Goal: Task Accomplishment & Management: Manage account settings

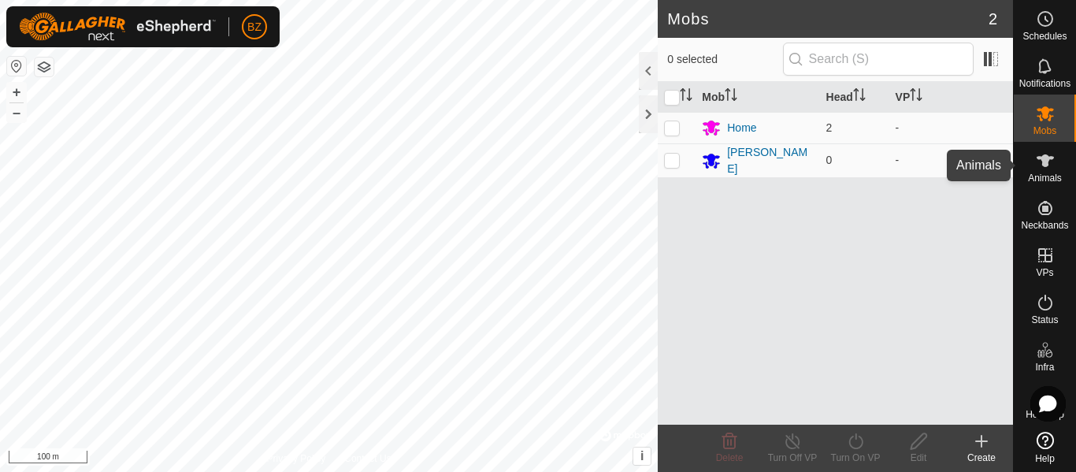
click at [1039, 180] on span "Animals" at bounding box center [1045, 177] width 34 height 9
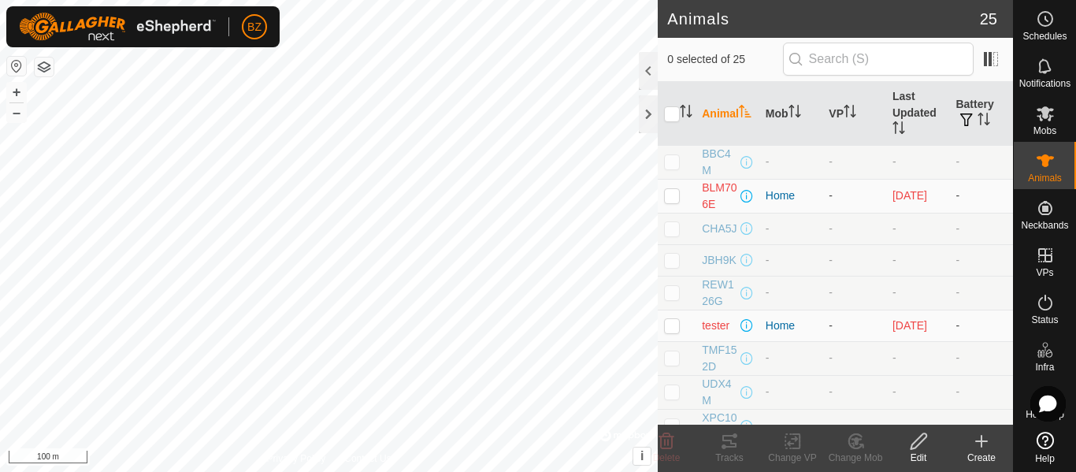
click at [977, 443] on icon at bounding box center [981, 441] width 19 height 19
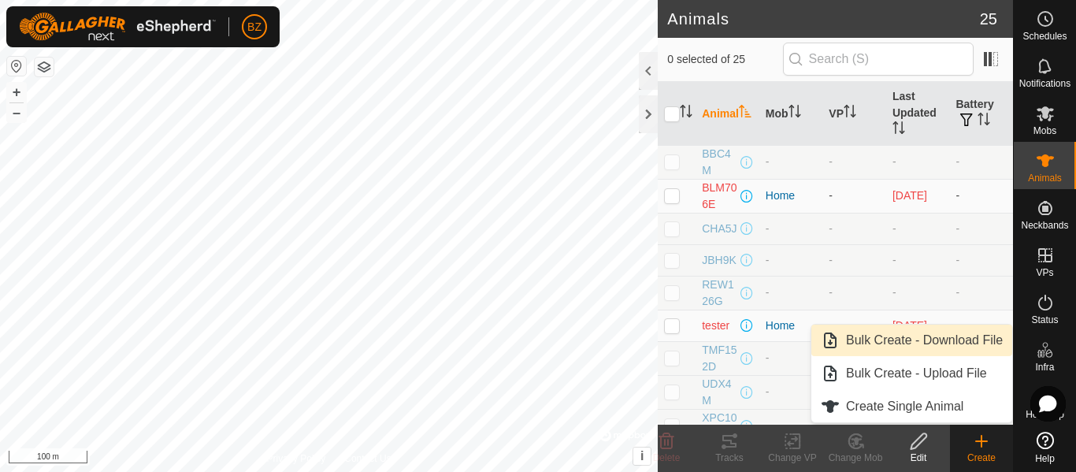
click at [924, 336] on link "Bulk Create - Download File" at bounding box center [912, 341] width 201 height 32
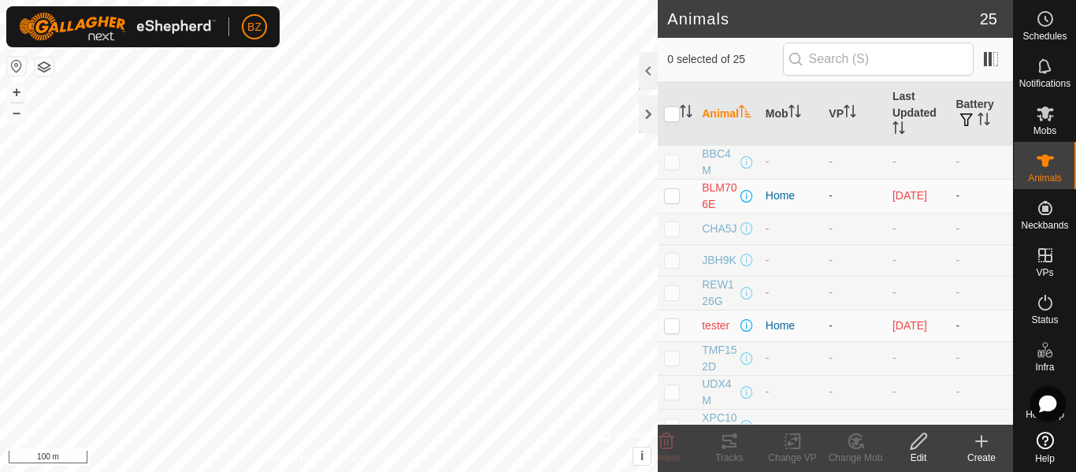
click at [980, 441] on icon at bounding box center [981, 441] width 11 height 0
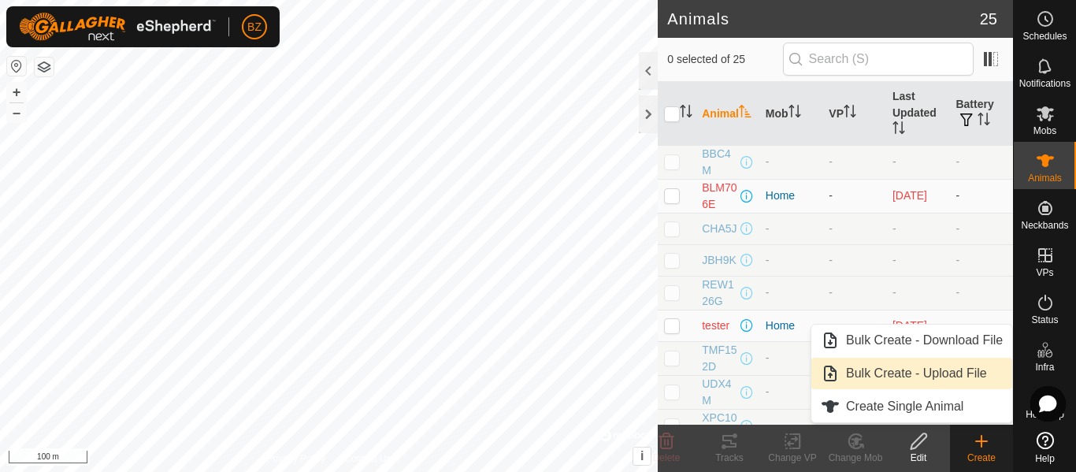
click at [914, 370] on link "Bulk Create - Upload File" at bounding box center [912, 374] width 201 height 32
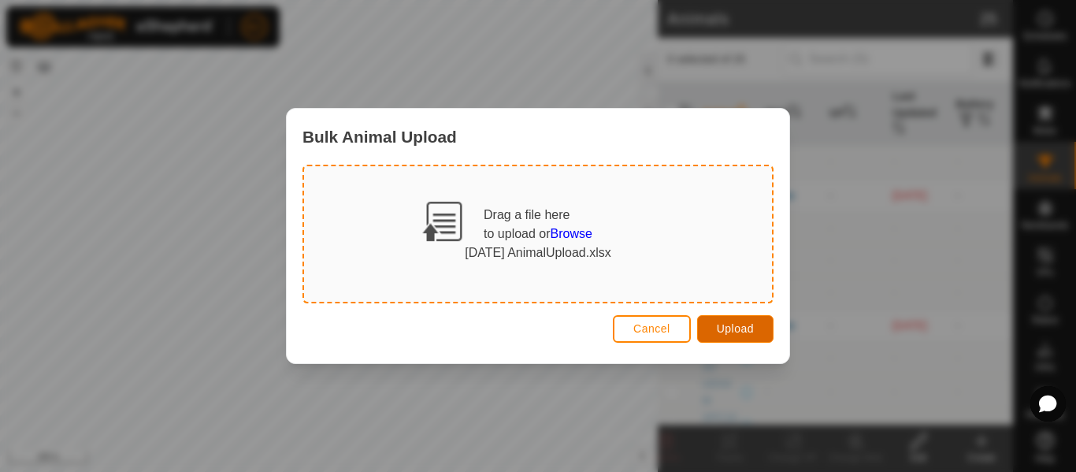
click at [723, 323] on span "Upload" at bounding box center [735, 328] width 37 height 13
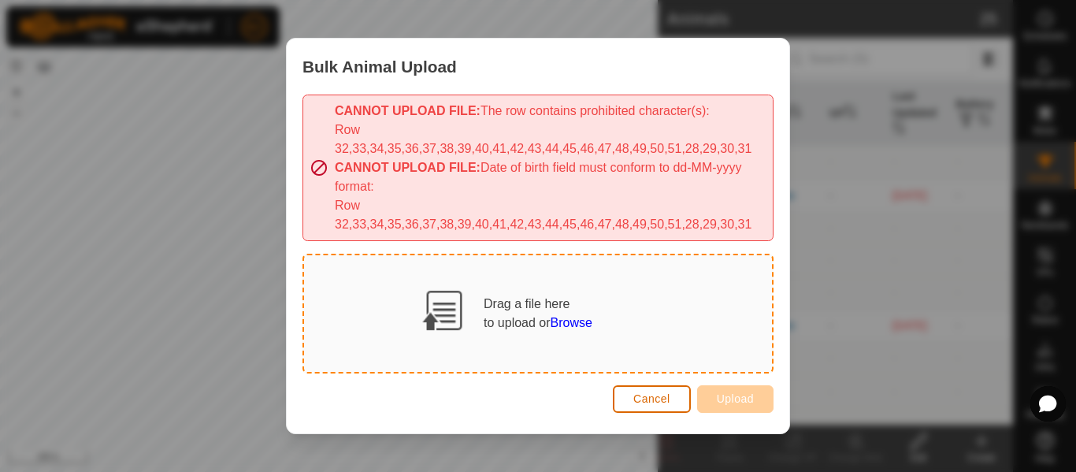
click at [668, 402] on span "Cancel" at bounding box center [652, 398] width 37 height 13
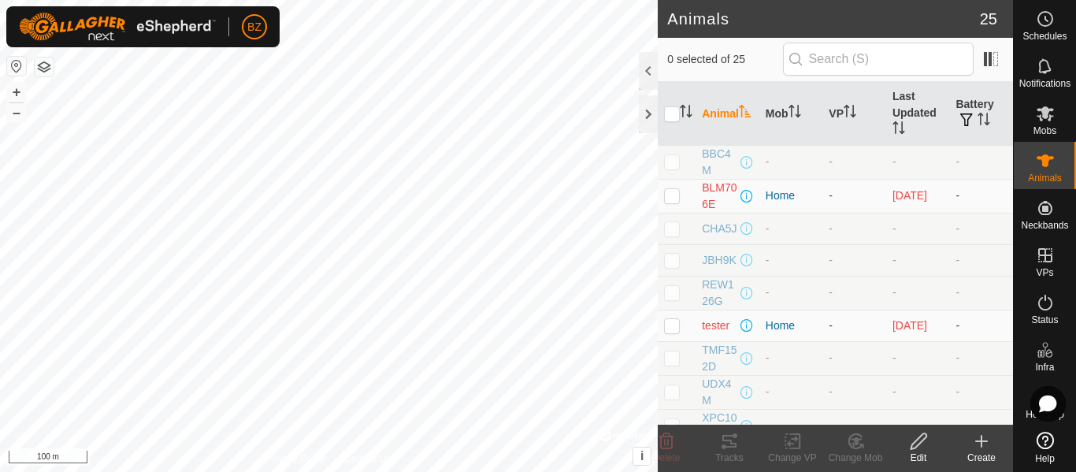
click at [970, 439] on create-svg-icon at bounding box center [981, 441] width 63 height 19
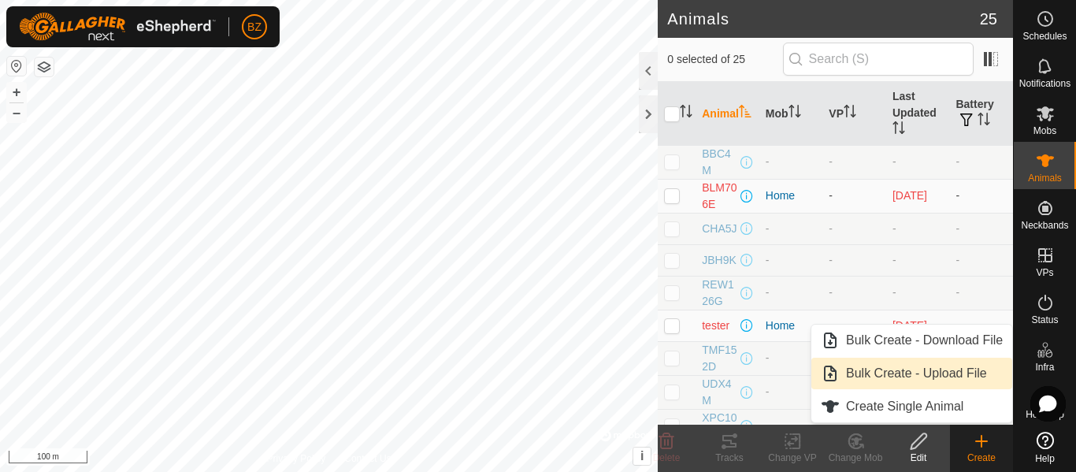
click at [916, 374] on link "Bulk Create - Upload File" at bounding box center [912, 374] width 201 height 32
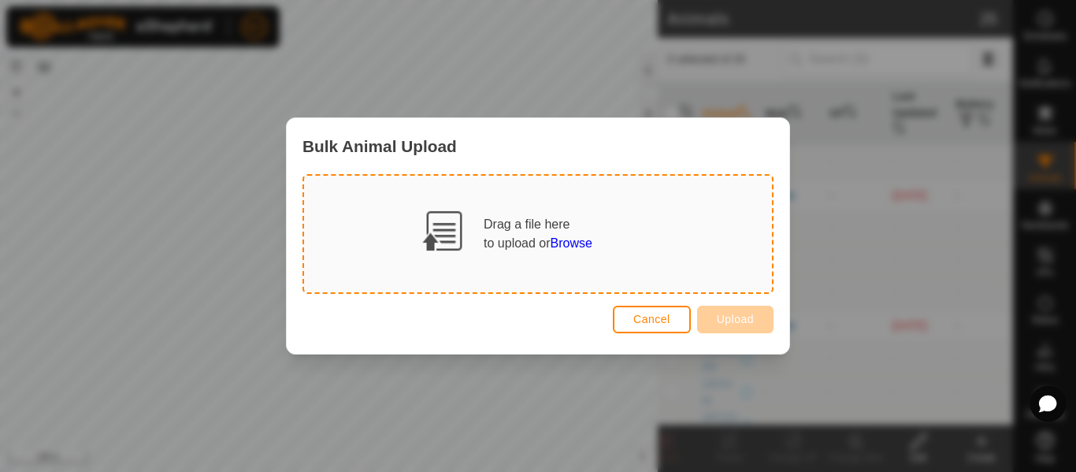
click at [484, 237] on div "to upload or Browse" at bounding box center [538, 243] width 109 height 19
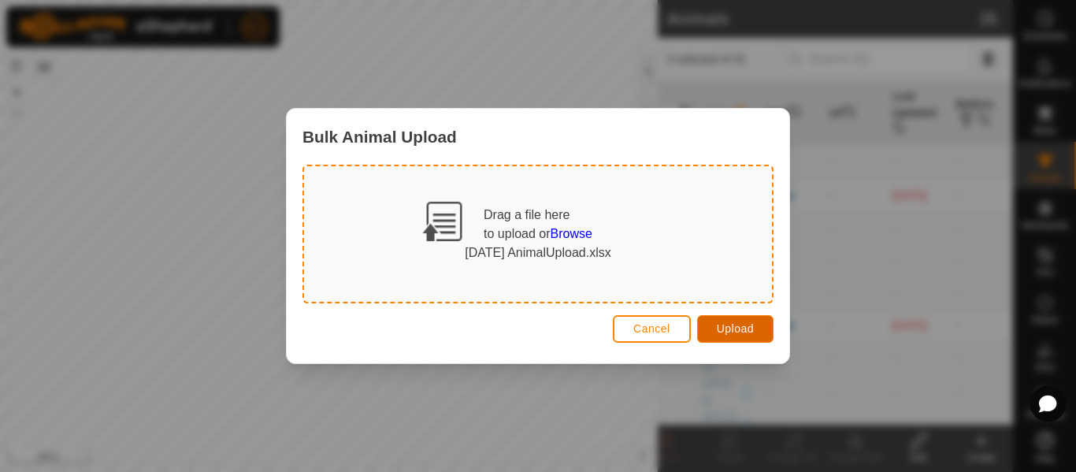
click at [728, 326] on span "Upload" at bounding box center [735, 328] width 37 height 13
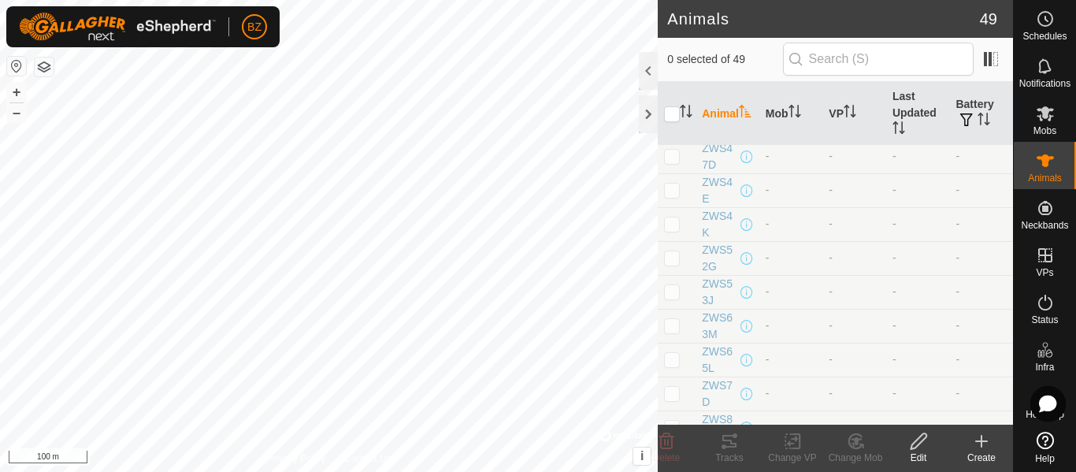
scroll to position [1379, 0]
click at [976, 451] on div "Create" at bounding box center [981, 458] width 63 height 14
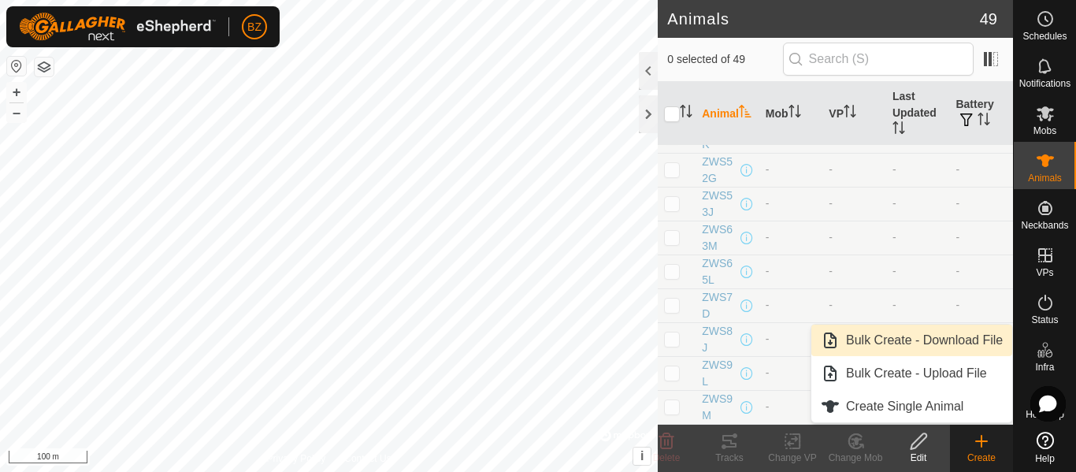
click at [933, 336] on link "Bulk Create - Download File" at bounding box center [912, 341] width 201 height 32
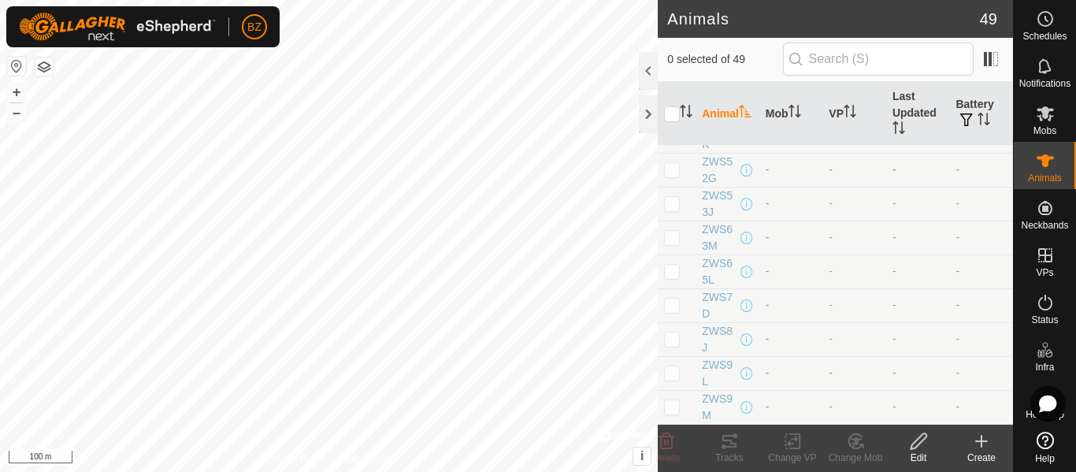
click at [982, 437] on icon at bounding box center [982, 441] width 0 height 11
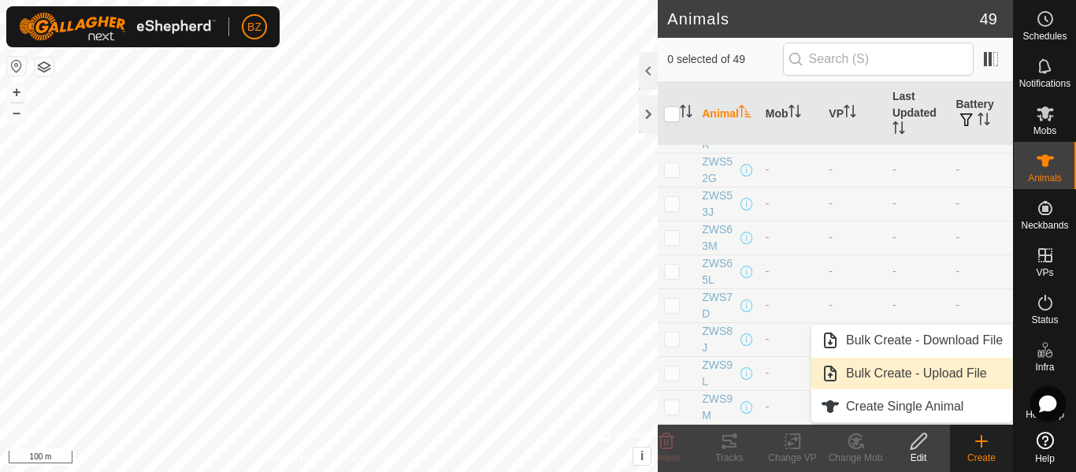
click at [944, 376] on link "Bulk Create - Upload File" at bounding box center [912, 374] width 201 height 32
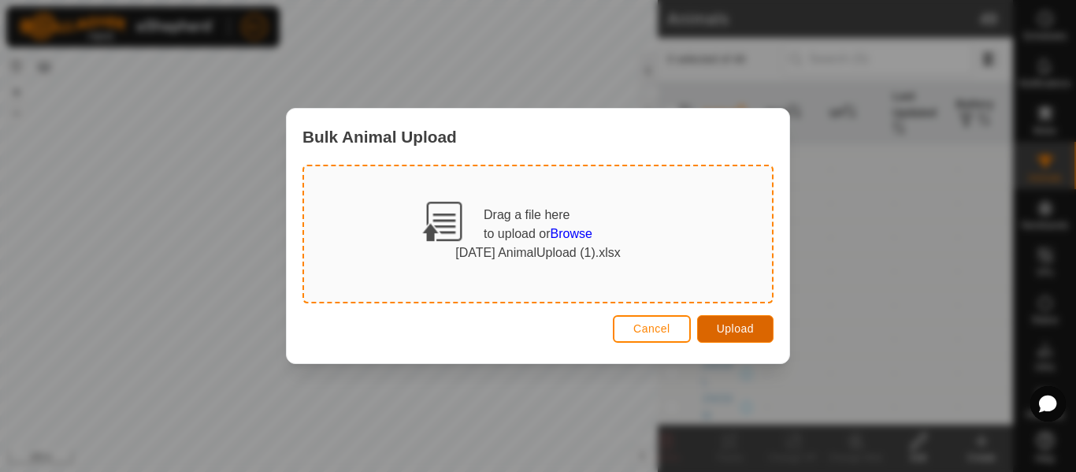
click at [736, 336] on button "Upload" at bounding box center [735, 329] width 76 height 28
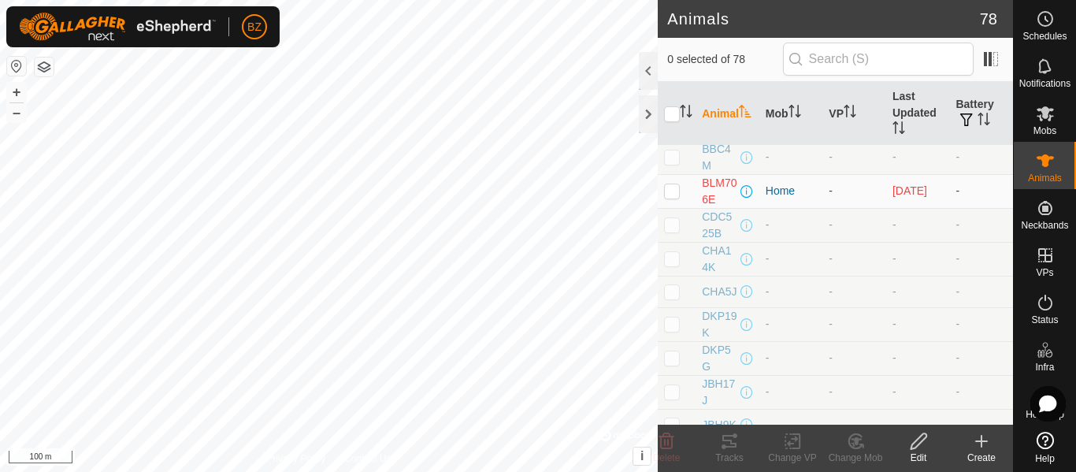
scroll to position [0, 0]
click at [672, 158] on p-checkbox at bounding box center [672, 161] width 16 height 13
checkbox input "true"
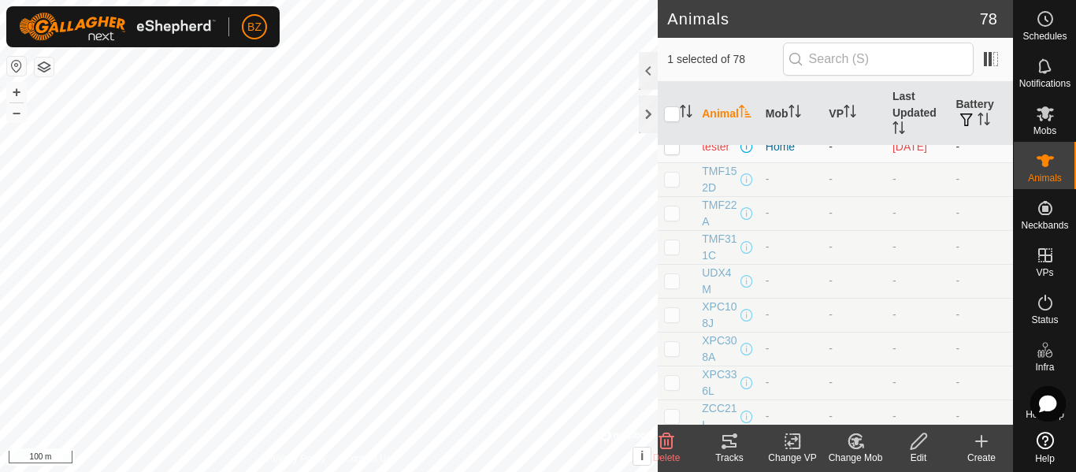
scroll to position [553, 0]
click at [673, 281] on p-checkbox at bounding box center [672, 279] width 16 height 13
checkbox input "true"
click at [674, 215] on p-checkbox at bounding box center [672, 214] width 16 height 13
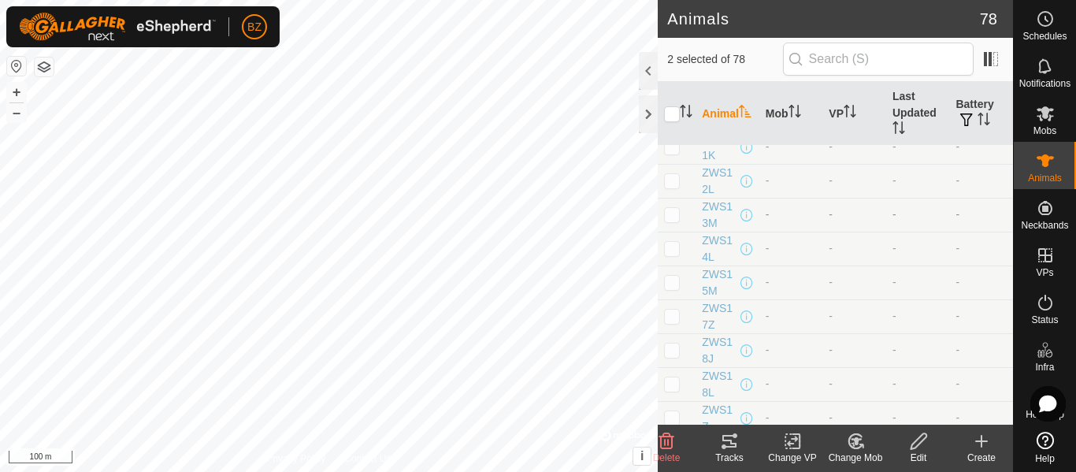
checkbox input "true"
click at [674, 407] on p-checkbox at bounding box center [672, 406] width 16 height 13
checkbox input "true"
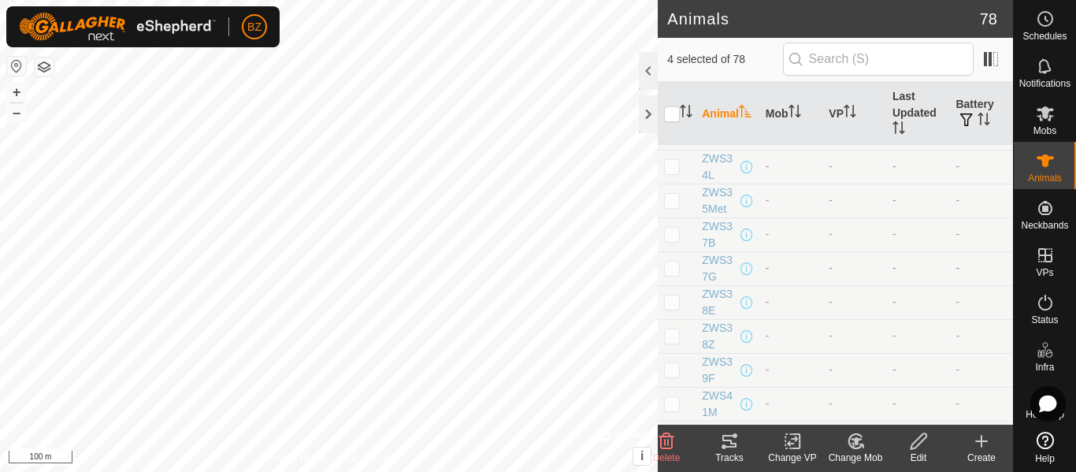
click at [675, 273] on p-checkbox at bounding box center [672, 268] width 16 height 13
checkbox input "true"
click at [857, 440] on icon at bounding box center [856, 441] width 11 height 8
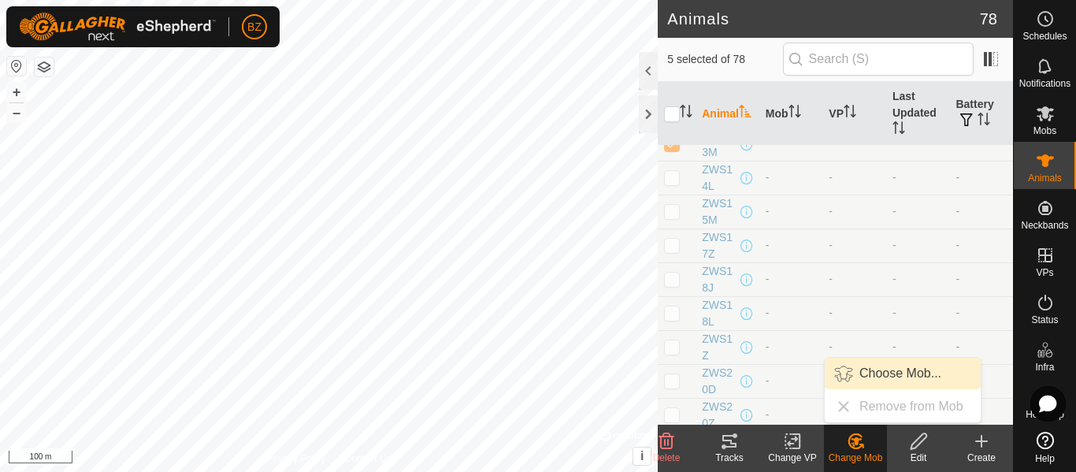
click at [890, 377] on link "Choose Mob..." at bounding box center [903, 374] width 156 height 32
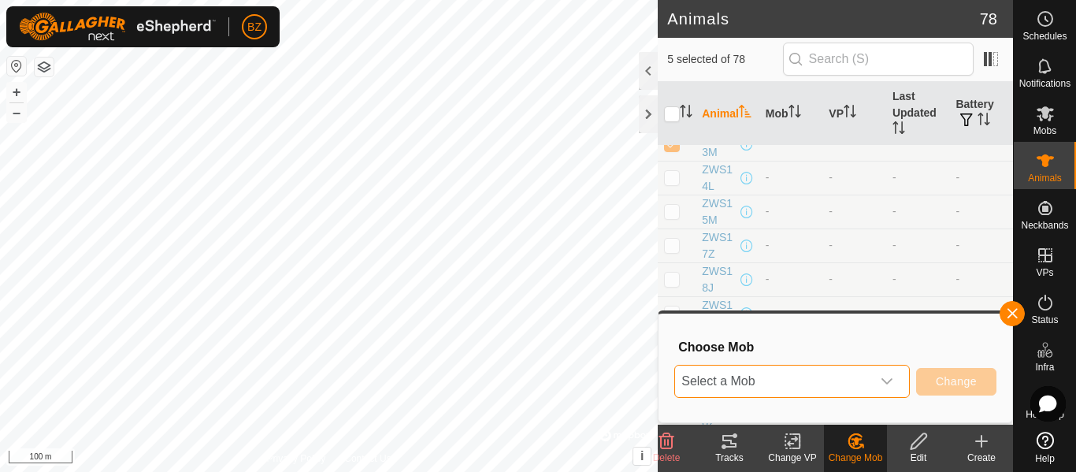
click at [790, 375] on span "Select a Mob" at bounding box center [773, 382] width 196 height 32
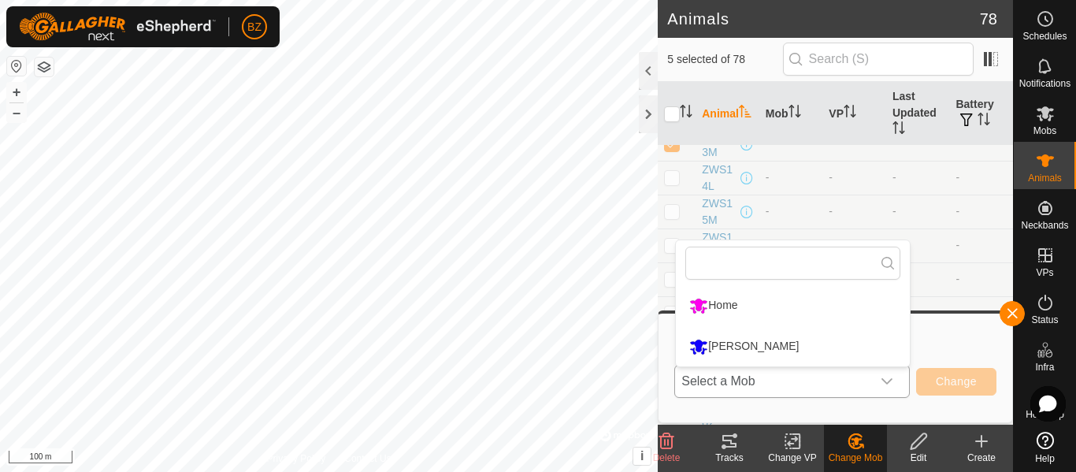
type input "p"
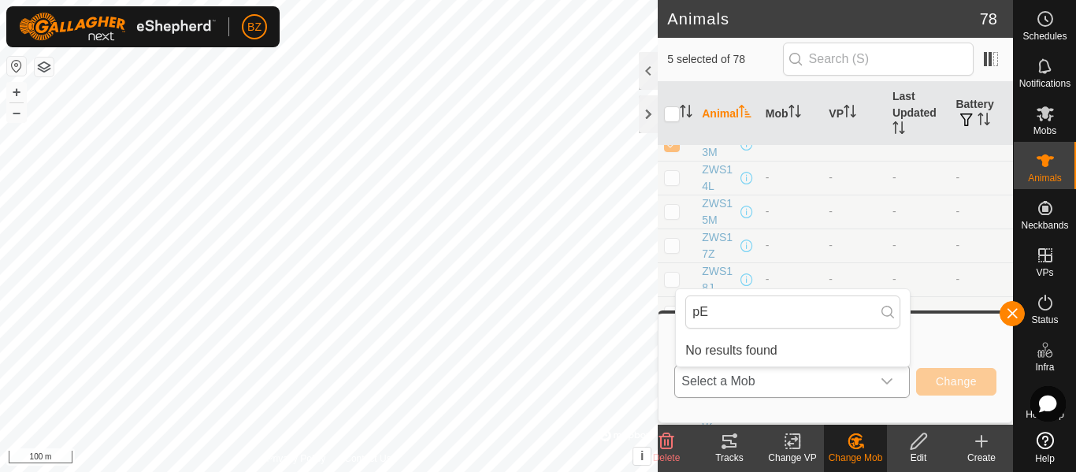
type input "p"
click at [769, 302] on input "PEN 6" at bounding box center [793, 312] width 215 height 33
type input "PEN 6"
click at [778, 353] on li "No results found" at bounding box center [793, 351] width 234 height 32
click at [949, 350] on h3 "Choose Mob" at bounding box center [837, 347] width 318 height 15
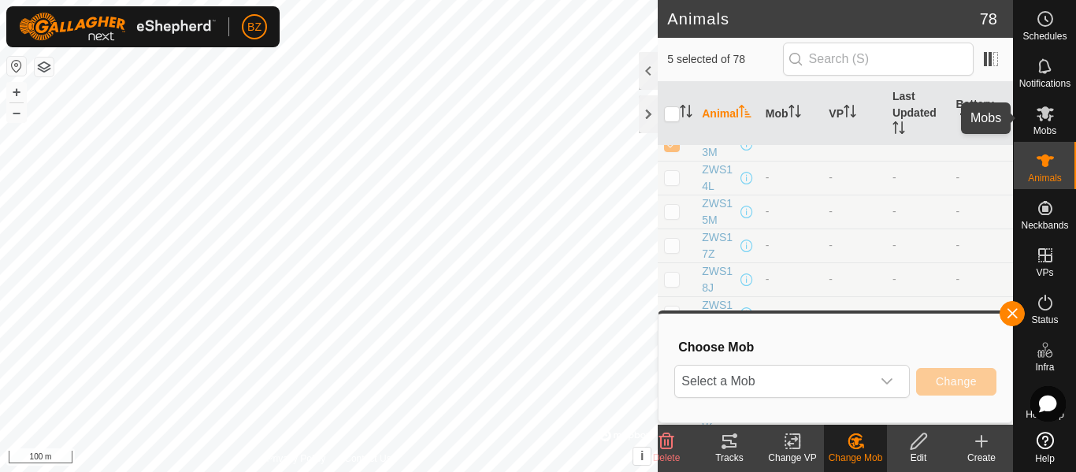
click at [1041, 113] on icon at bounding box center [1045, 113] width 17 height 15
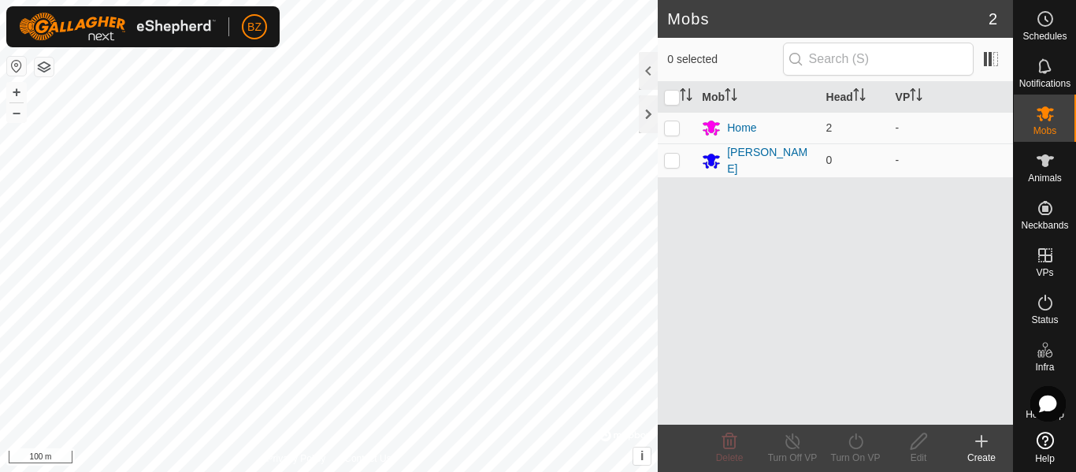
click at [979, 438] on icon at bounding box center [981, 441] width 19 height 19
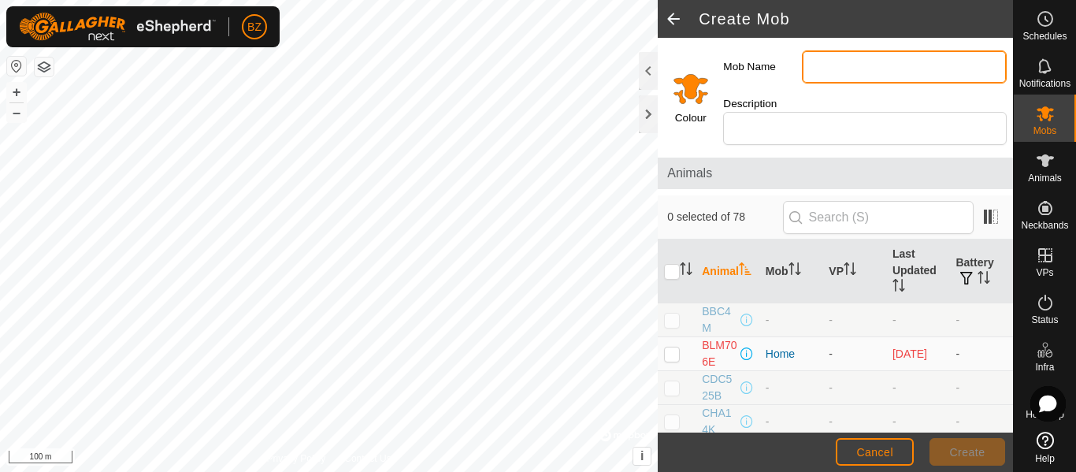
click at [832, 69] on input "Mob Name" at bounding box center [904, 66] width 205 height 33
type input "PEN 6"
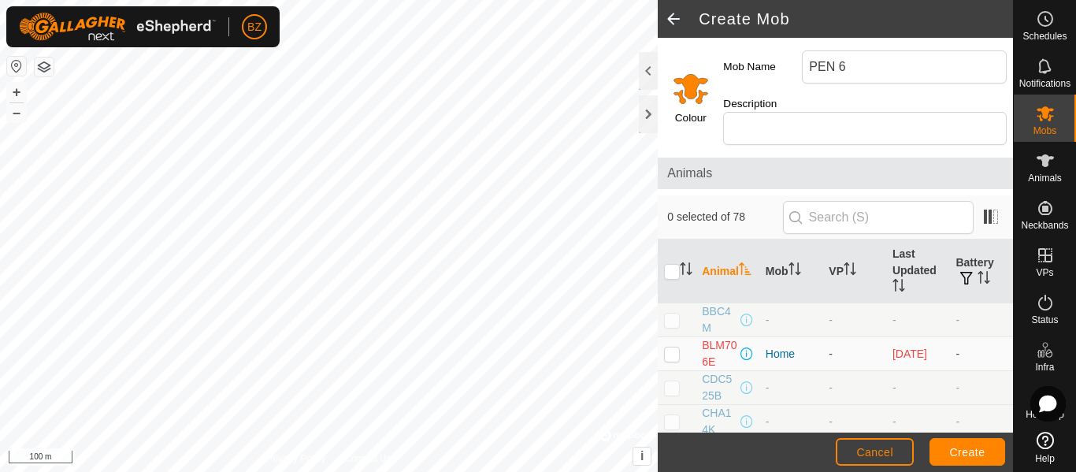
click at [687, 84] on input "Select a color" at bounding box center [691, 88] width 38 height 38
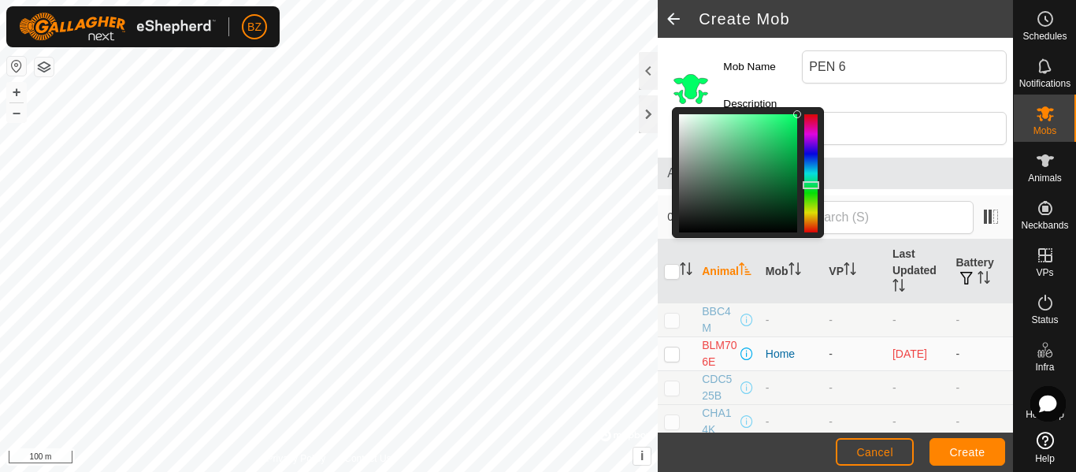
click at [814, 185] on div at bounding box center [811, 173] width 13 height 118
click at [814, 233] on div at bounding box center [748, 172] width 152 height 131
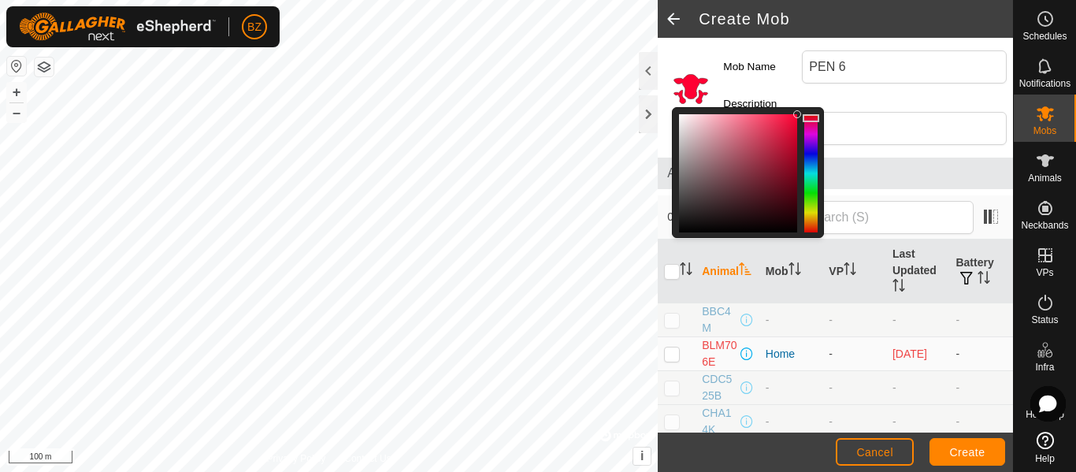
click at [808, 118] on div at bounding box center [811, 173] width 13 height 118
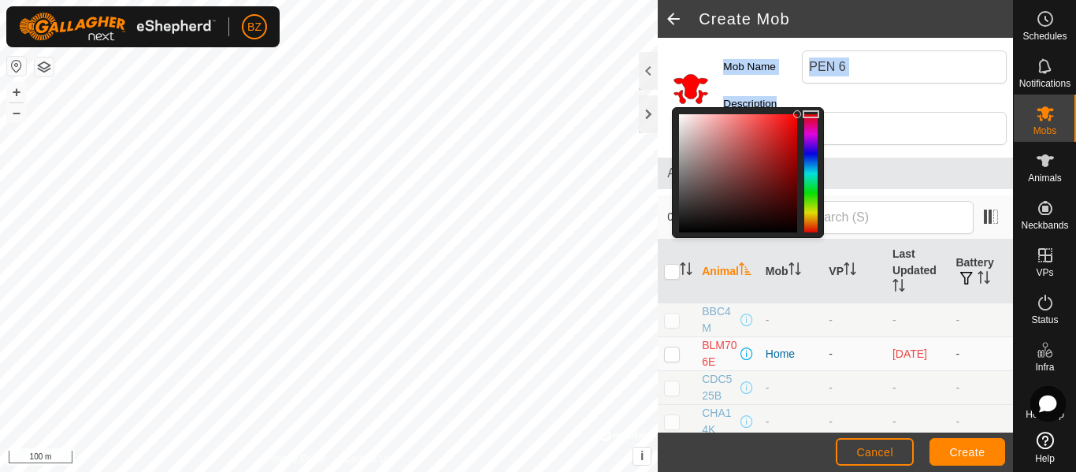
drag, startPoint x: 808, startPoint y: 118, endPoint x: 808, endPoint y: 102, distance: 15.8
click at [808, 102] on div "Colour Mob Name PEN 6 Description" at bounding box center [835, 94] width 355 height 113
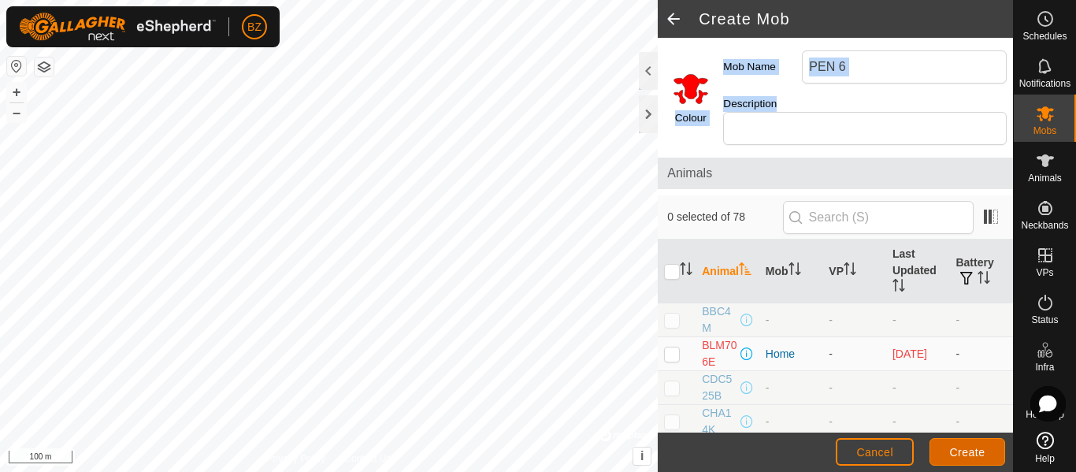
click at [958, 452] on span "Create" at bounding box center [967, 452] width 35 height 13
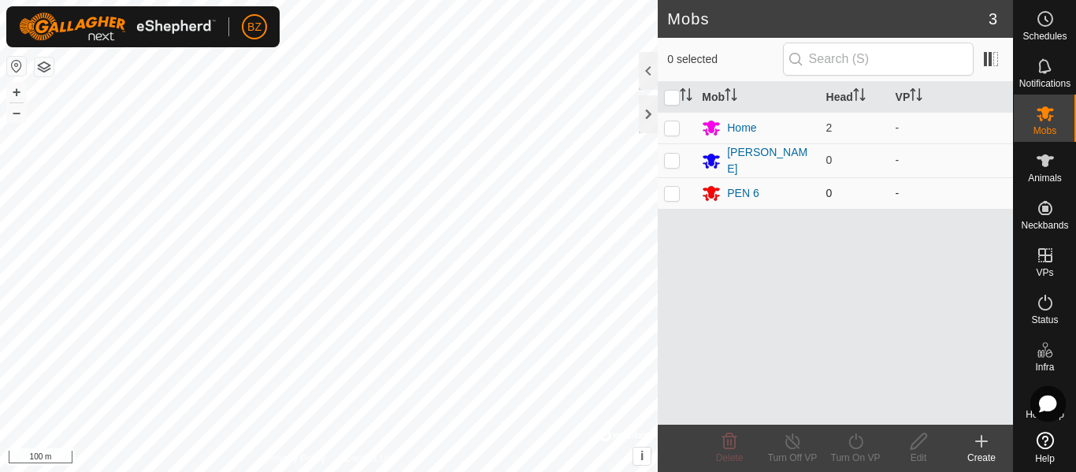
click at [670, 190] on p-checkbox at bounding box center [672, 193] width 16 height 13
checkbox input "true"
click at [915, 442] on icon at bounding box center [919, 441] width 16 height 16
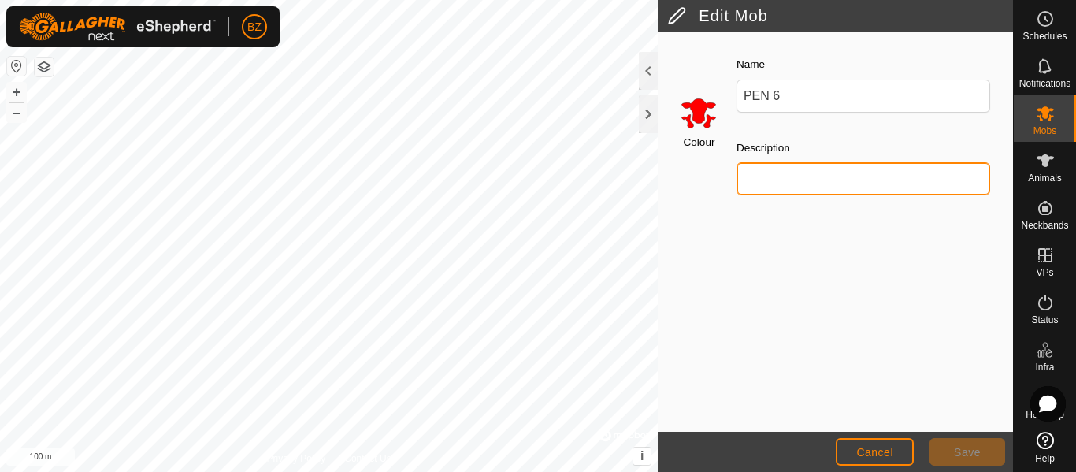
click at [792, 185] on input "Description" at bounding box center [864, 178] width 254 height 33
click at [896, 461] on button "Cancel" at bounding box center [875, 452] width 78 height 28
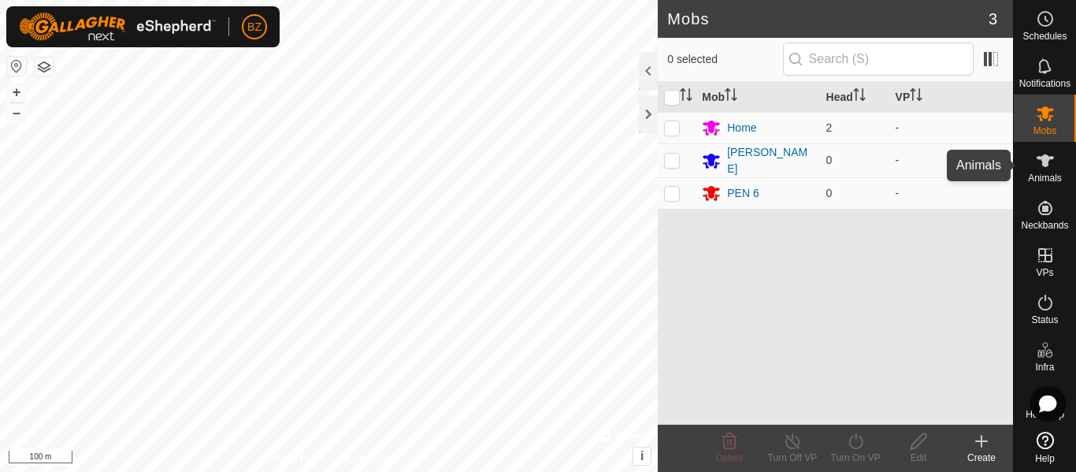
click at [1036, 165] on icon at bounding box center [1045, 160] width 19 height 19
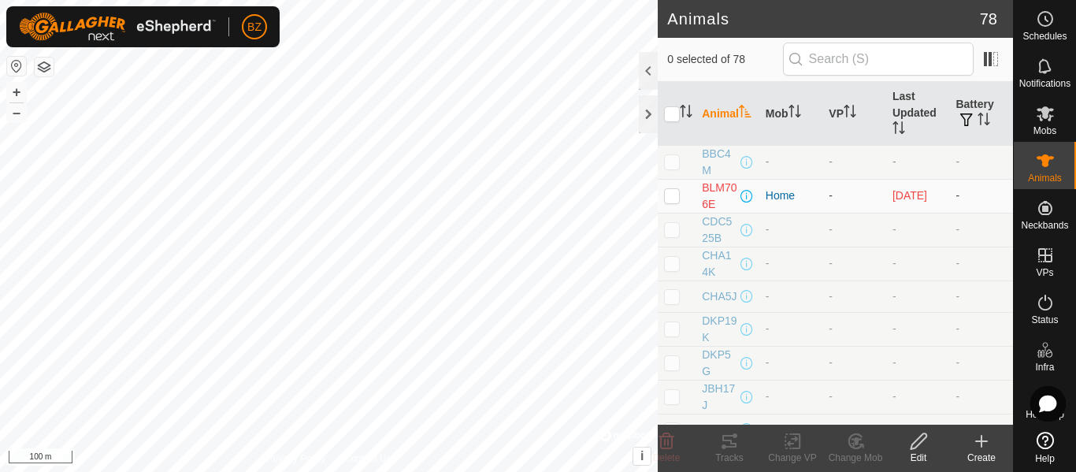
click at [670, 160] on p-checkbox at bounding box center [672, 161] width 16 height 13
checkbox input "true"
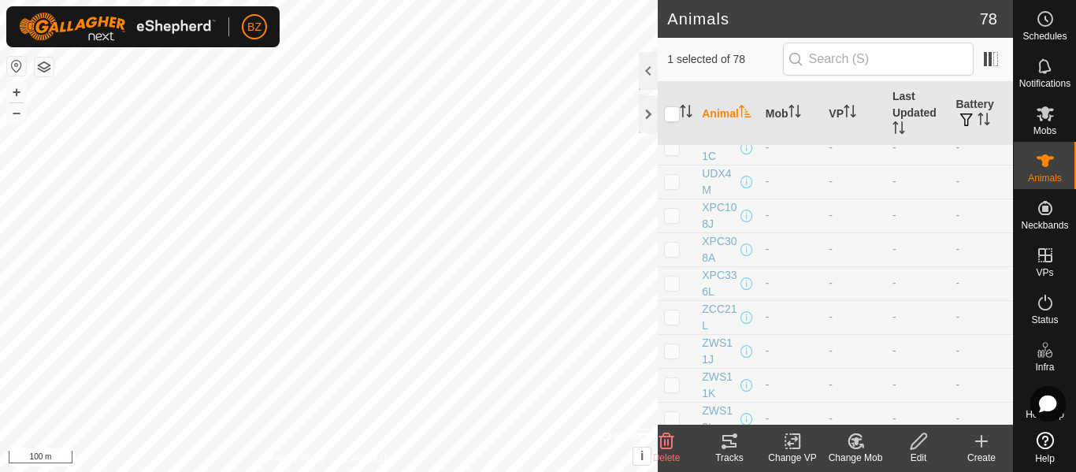
scroll to position [648, 0]
click at [675, 189] on p-checkbox at bounding box center [672, 184] width 16 height 13
checkbox input "true"
click at [669, 203] on p-checkbox at bounding box center [672, 201] width 16 height 13
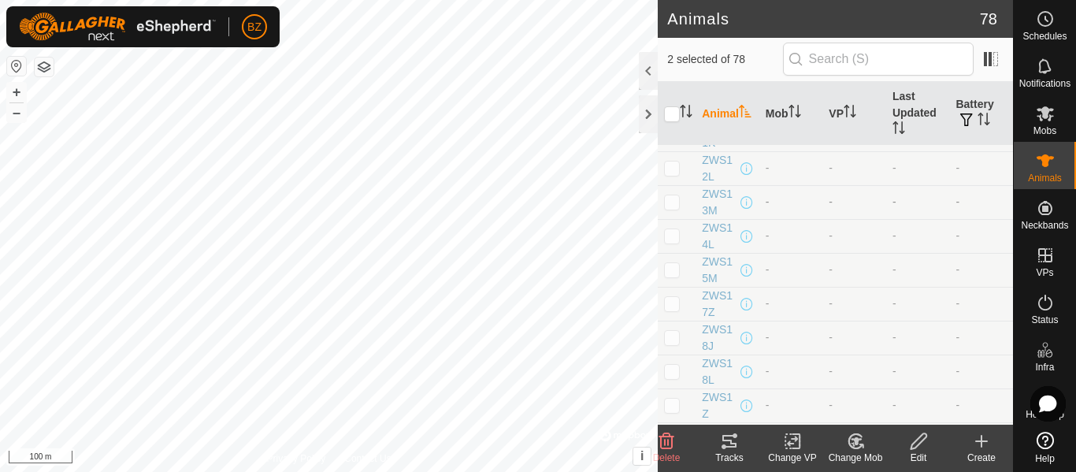
checkbox input "true"
click at [674, 407] on p-checkbox at bounding box center [672, 406] width 16 height 13
checkbox input "true"
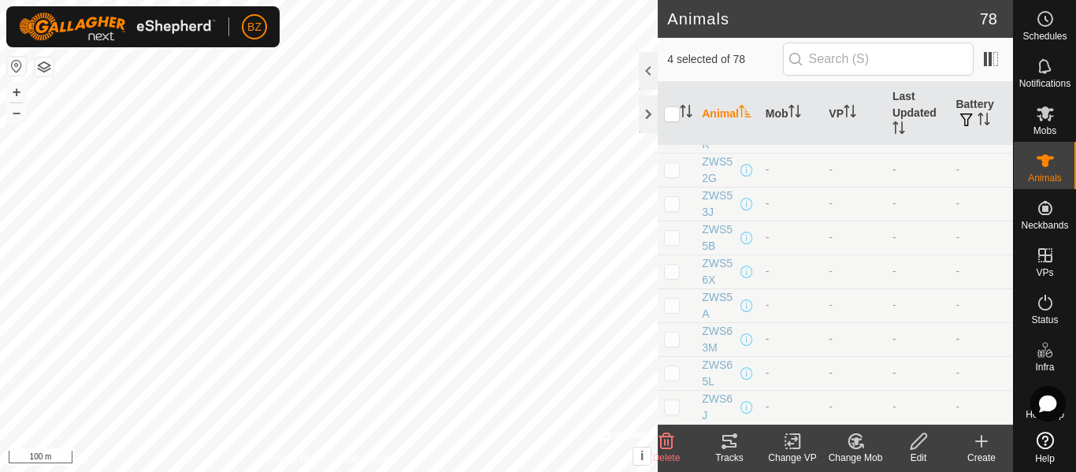
click at [672, 344] on p-checkbox at bounding box center [672, 339] width 16 height 13
checkbox input "true"
click at [671, 239] on p-checkbox at bounding box center [672, 236] width 16 height 13
click at [861, 447] on icon at bounding box center [855, 441] width 13 height 14
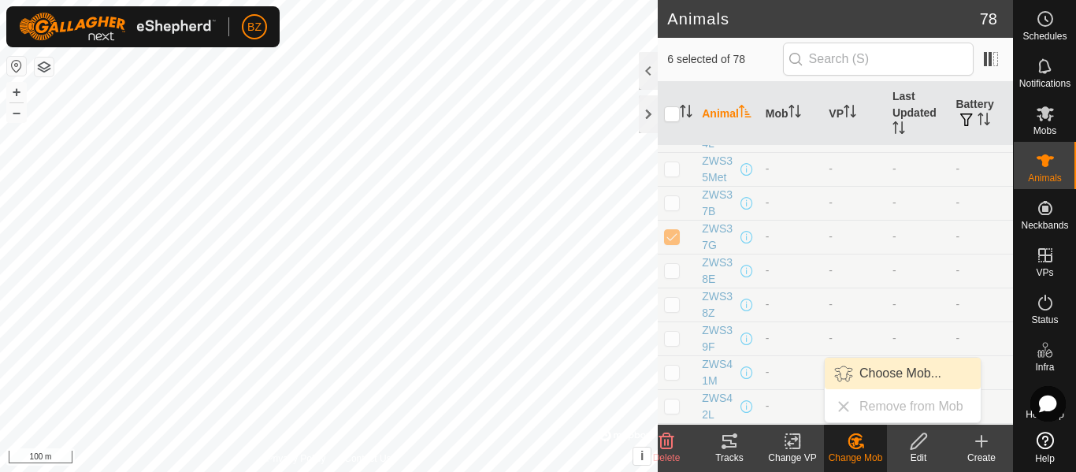
click at [883, 365] on link "Choose Mob..." at bounding box center [903, 374] width 156 height 32
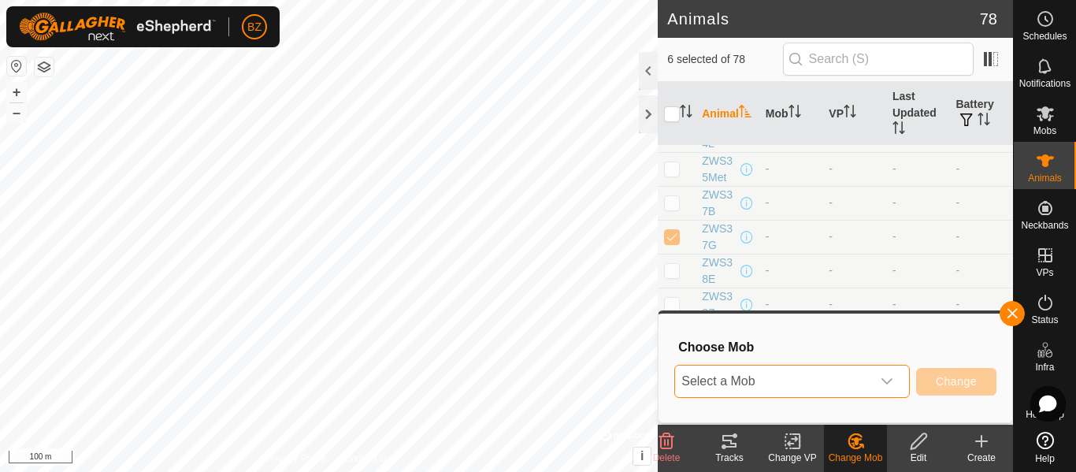
click at [831, 370] on span "Select a Mob" at bounding box center [773, 382] width 196 height 32
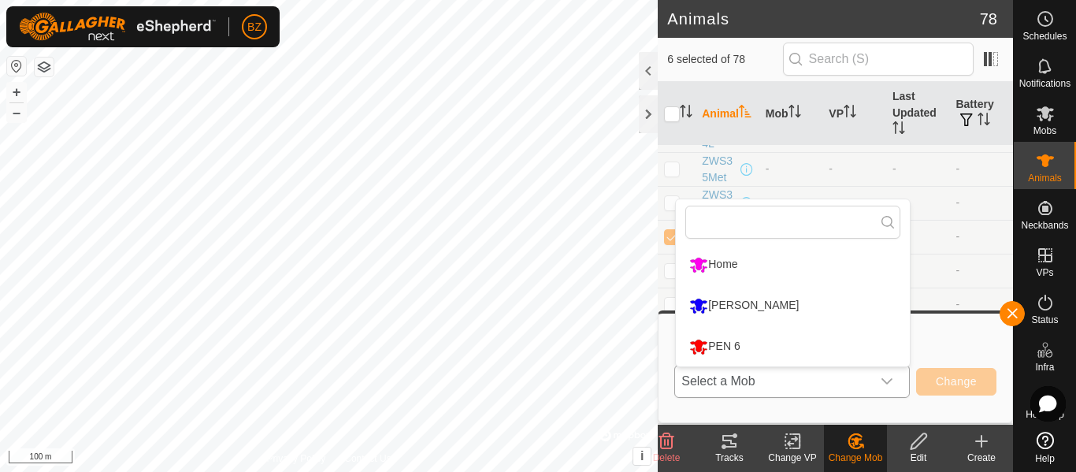
click at [735, 340] on li "PEN 6" at bounding box center [793, 346] width 234 height 39
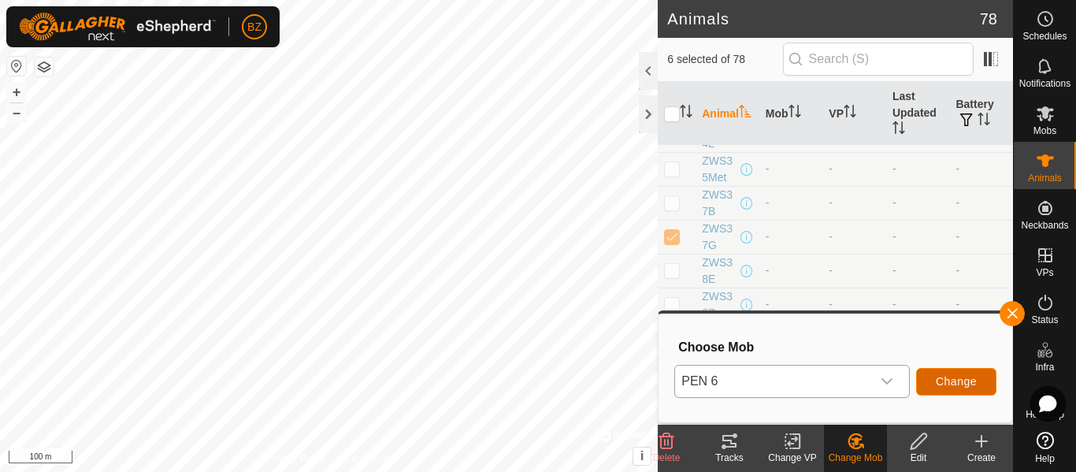
click at [960, 376] on span "Change" at bounding box center [956, 381] width 41 height 13
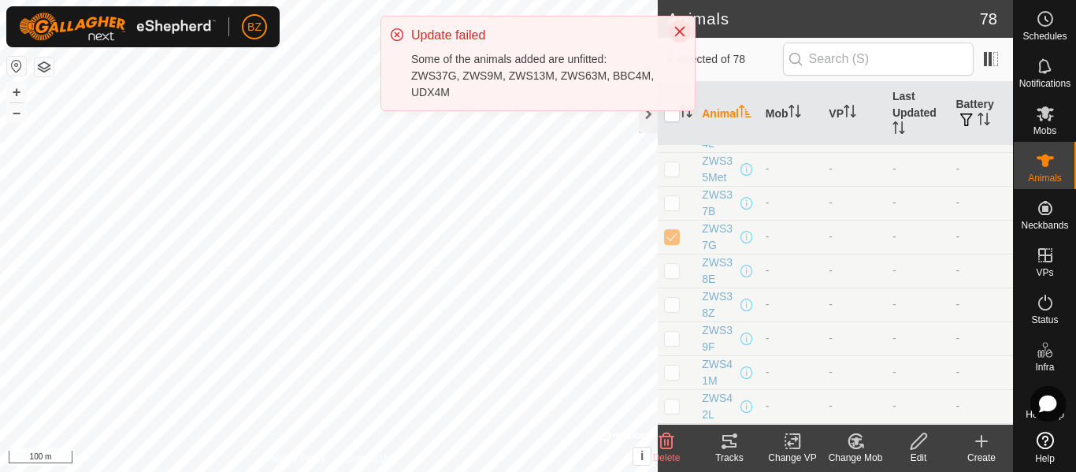
click at [682, 32] on icon "Close" at bounding box center [680, 31] width 13 height 13
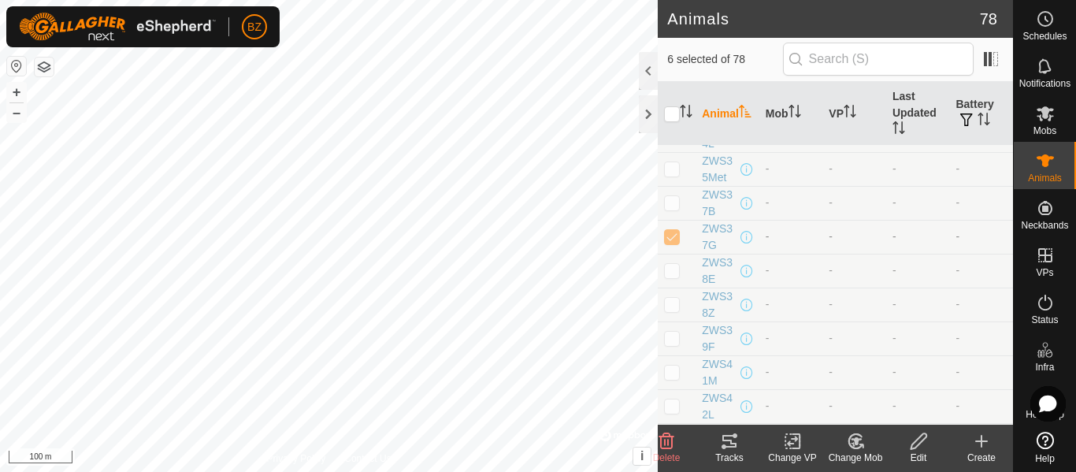
click at [677, 240] on p-checkbox at bounding box center [672, 236] width 16 height 13
checkbox input "false"
click at [1042, 123] on es-mob-svg-icon at bounding box center [1045, 113] width 28 height 25
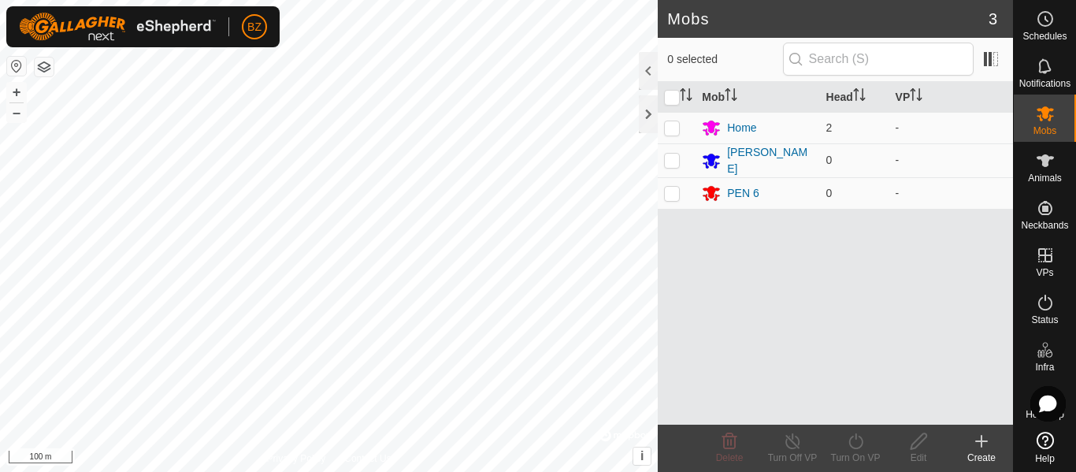
click at [745, 233] on div "Mob Head VP Home 2 - [PERSON_NAME] 0 - PEN 6 0 -" at bounding box center [835, 253] width 355 height 343
click at [1039, 167] on icon at bounding box center [1045, 160] width 19 height 19
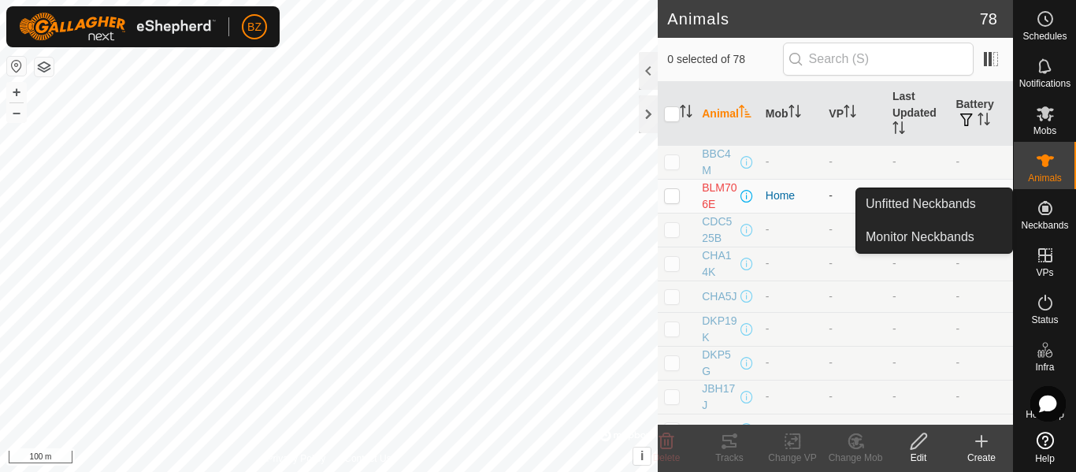
click at [1049, 214] on es-neckbands-svg-icon at bounding box center [1045, 207] width 28 height 25
click at [938, 204] on link "Unfitted Neckbands" at bounding box center [935, 204] width 156 height 32
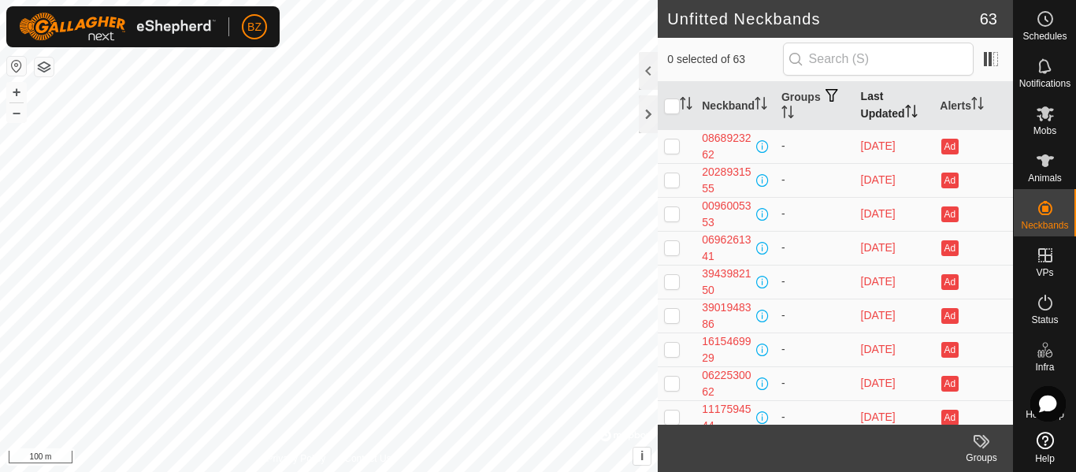
click at [877, 117] on th "Last Updated" at bounding box center [895, 106] width 80 height 48
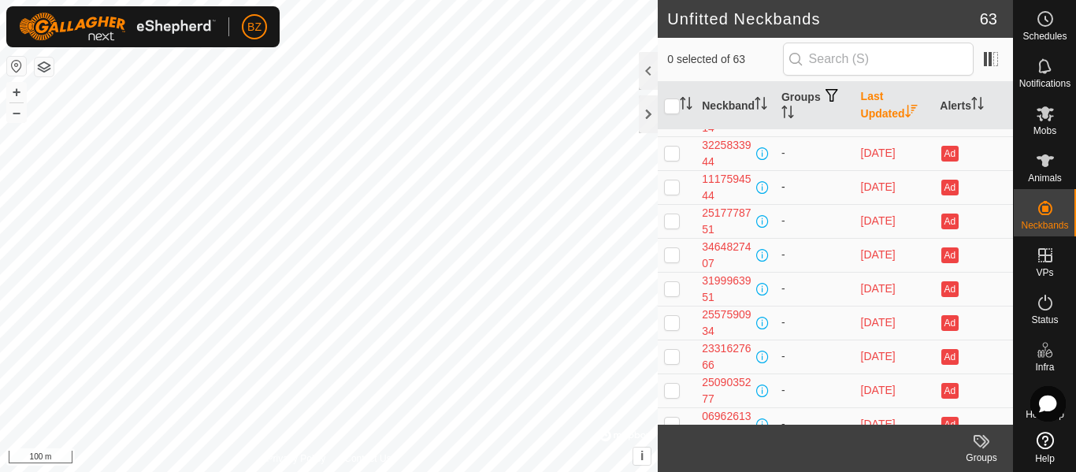
scroll to position [974, 0]
click at [251, 23] on span "BZ" at bounding box center [254, 27] width 14 height 17
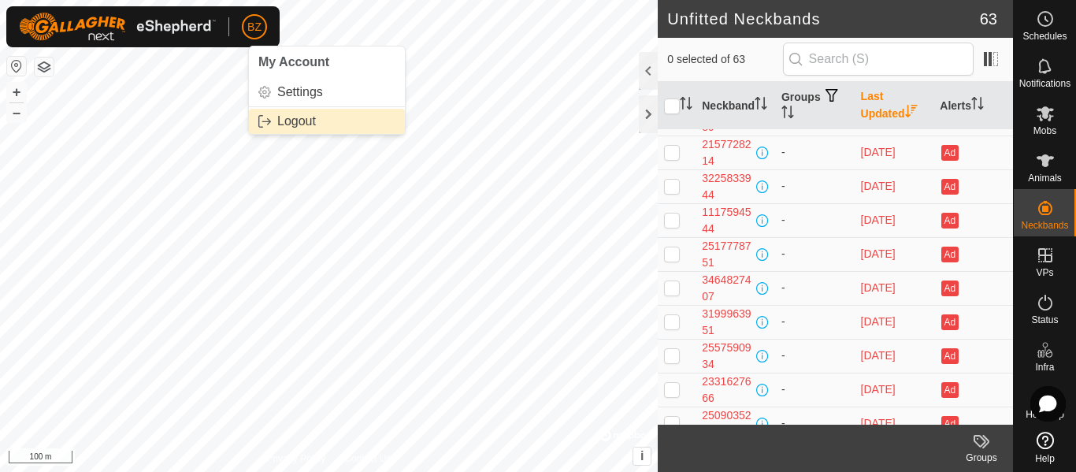
click at [293, 123] on link "Logout" at bounding box center [327, 121] width 156 height 25
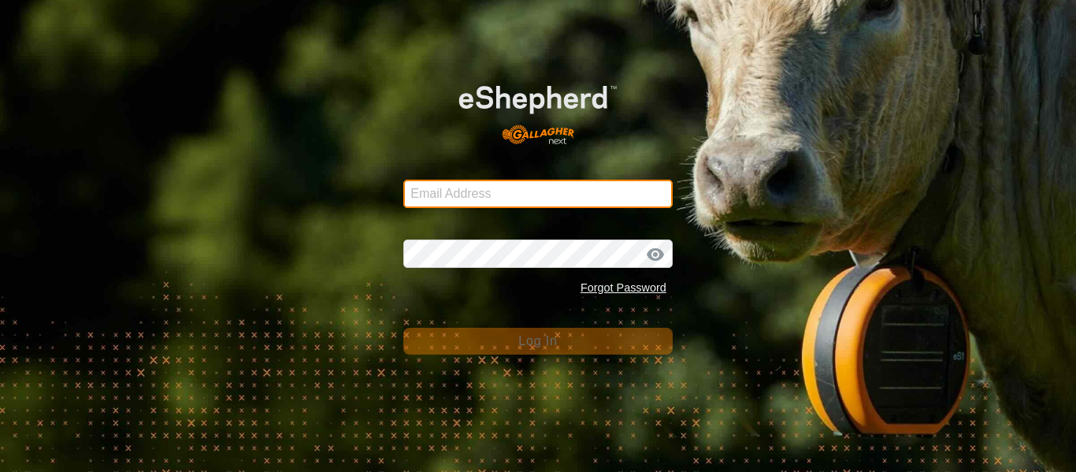
type input "[EMAIL_ADDRESS][DOMAIN_NAME]"
